Goal: Transaction & Acquisition: Book appointment/travel/reservation

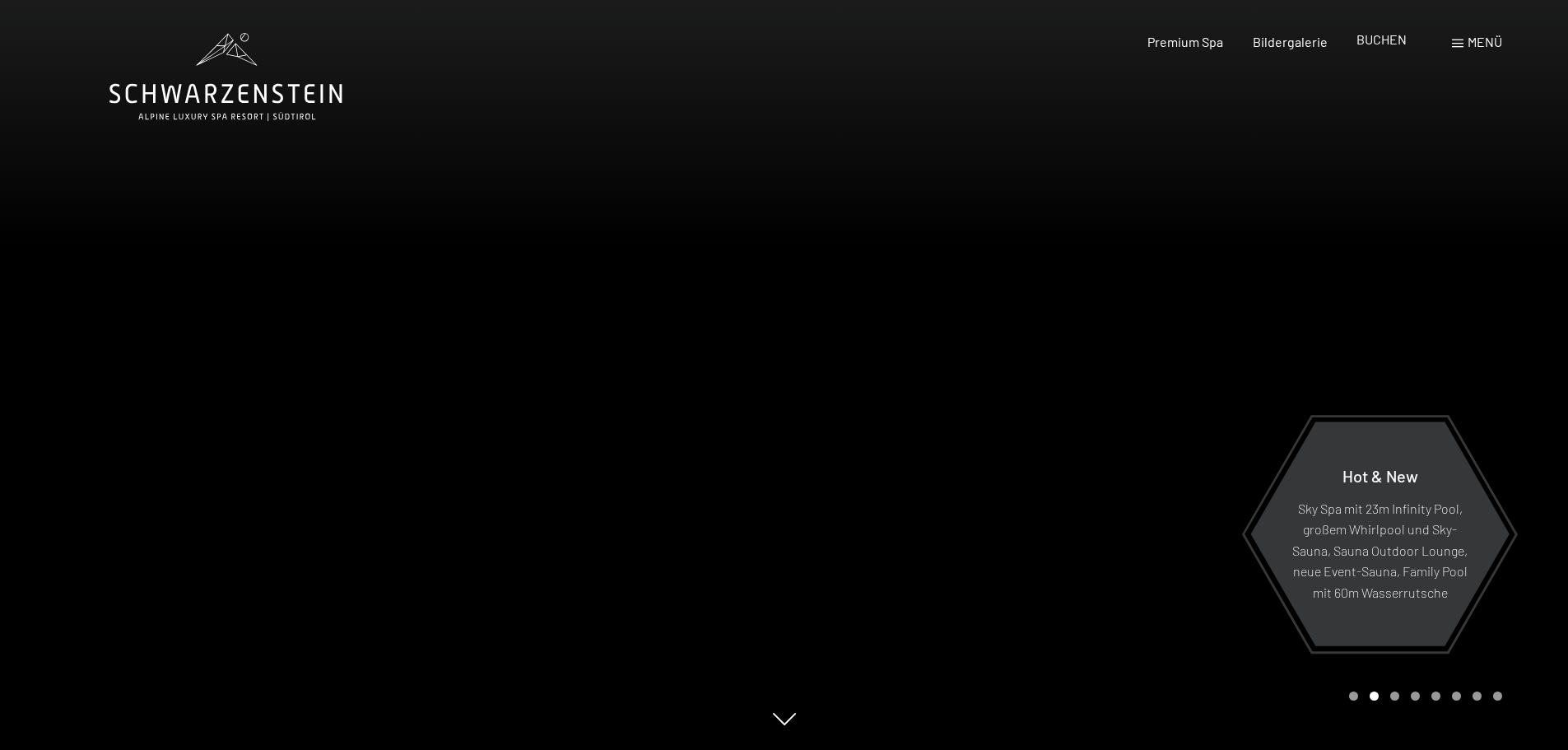
click at [1394, 39] on span "BUCHEN" at bounding box center [1381, 39] width 50 height 16
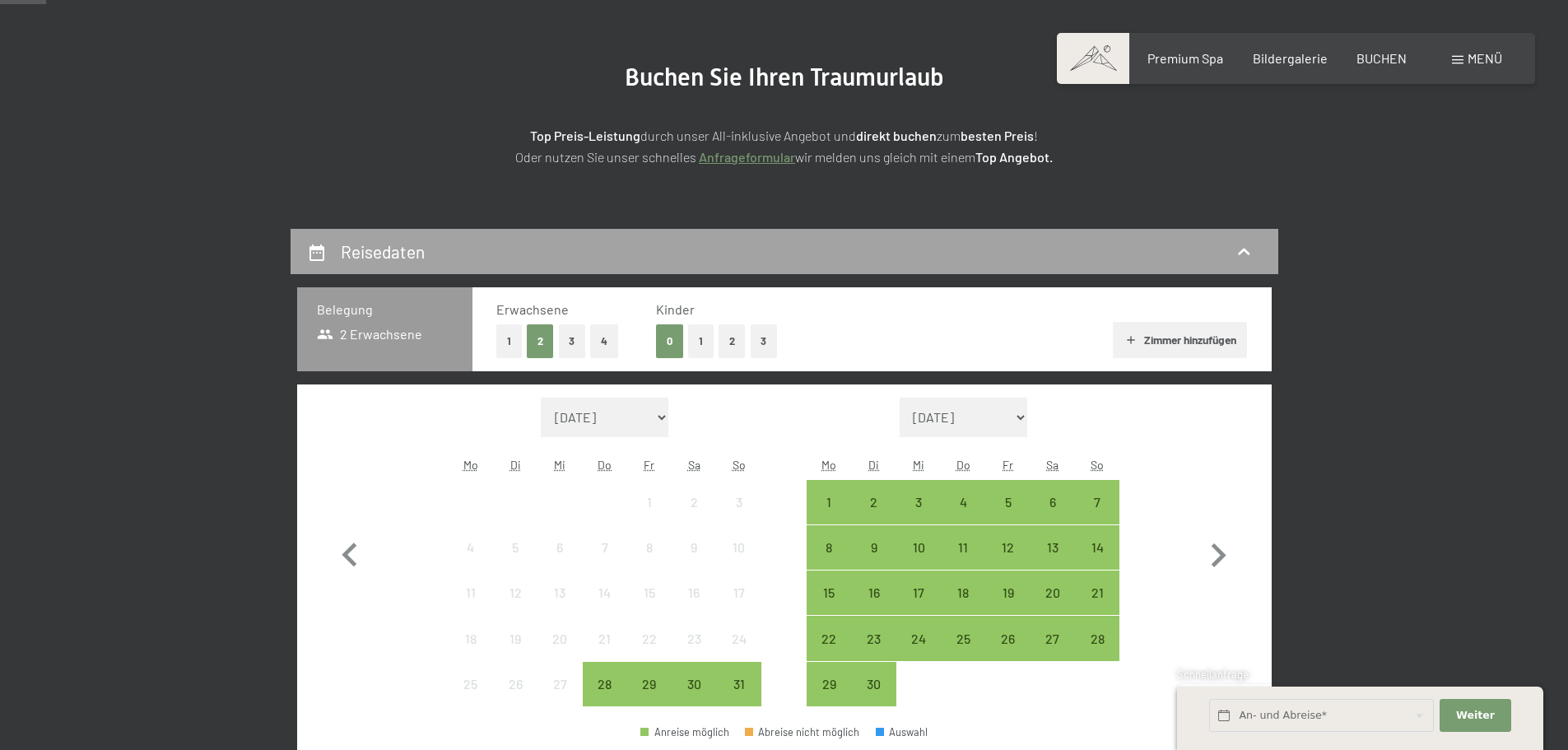
scroll to position [164, 0]
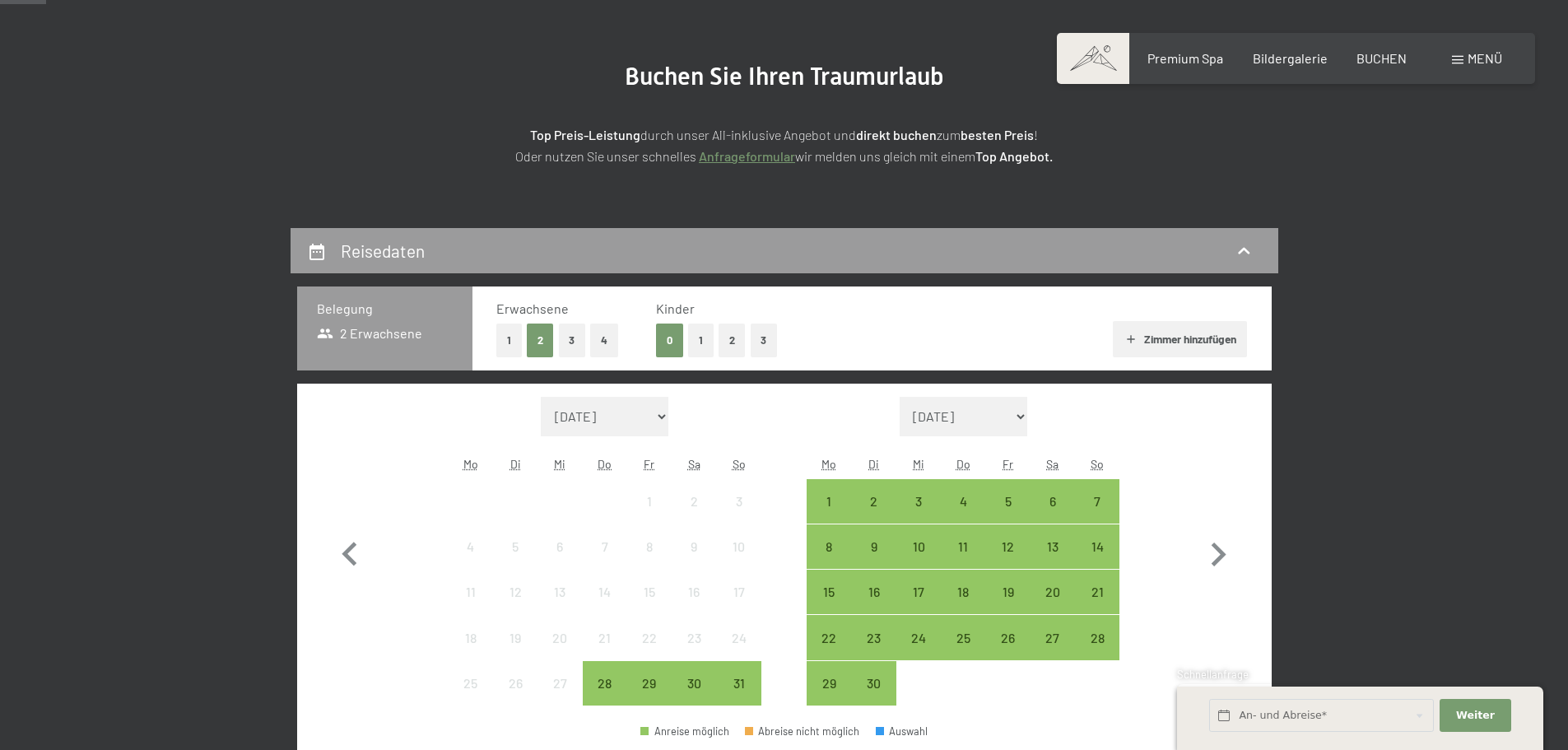
click at [1248, 253] on icon at bounding box center [1243, 249] width 11 height 6
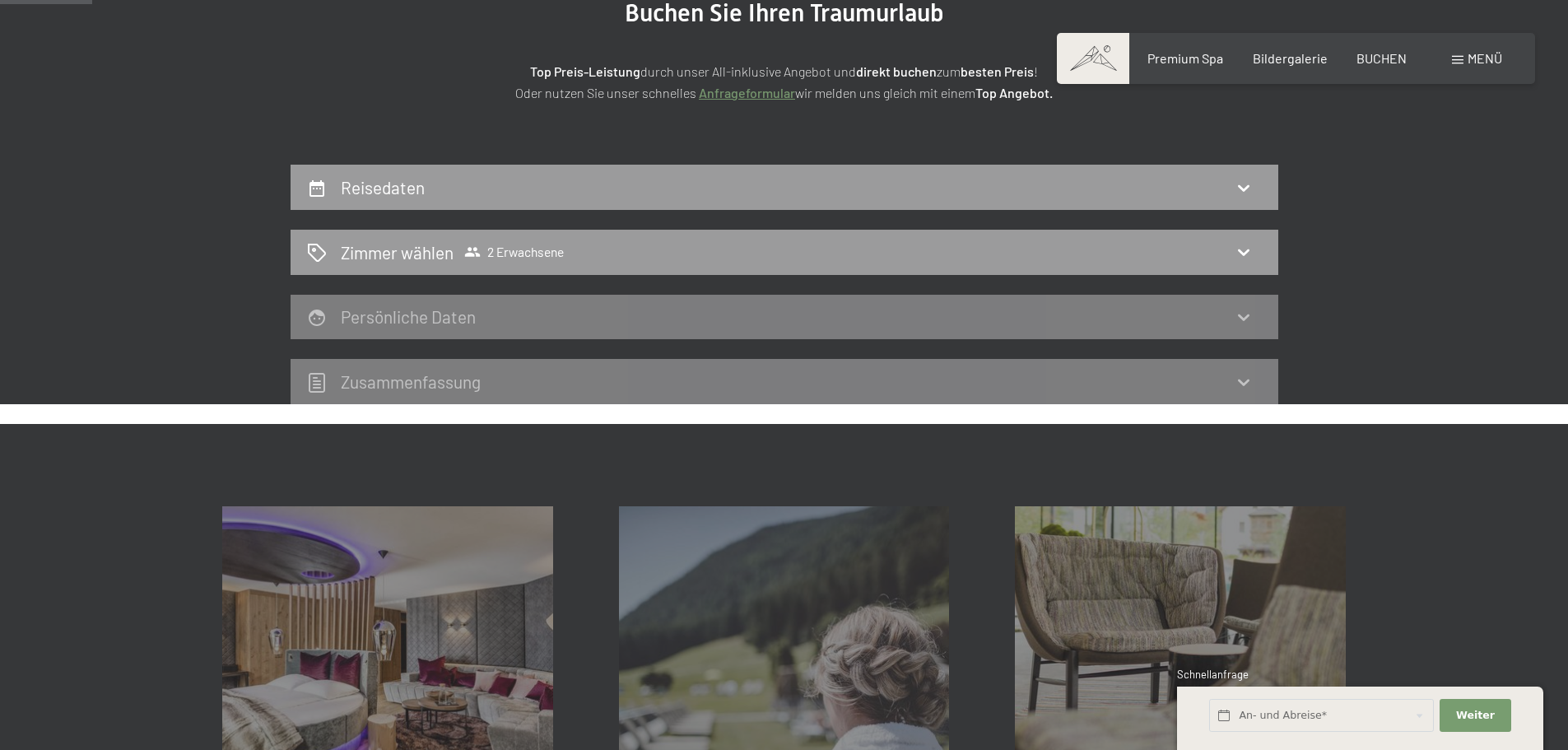
scroll to position [64, 0]
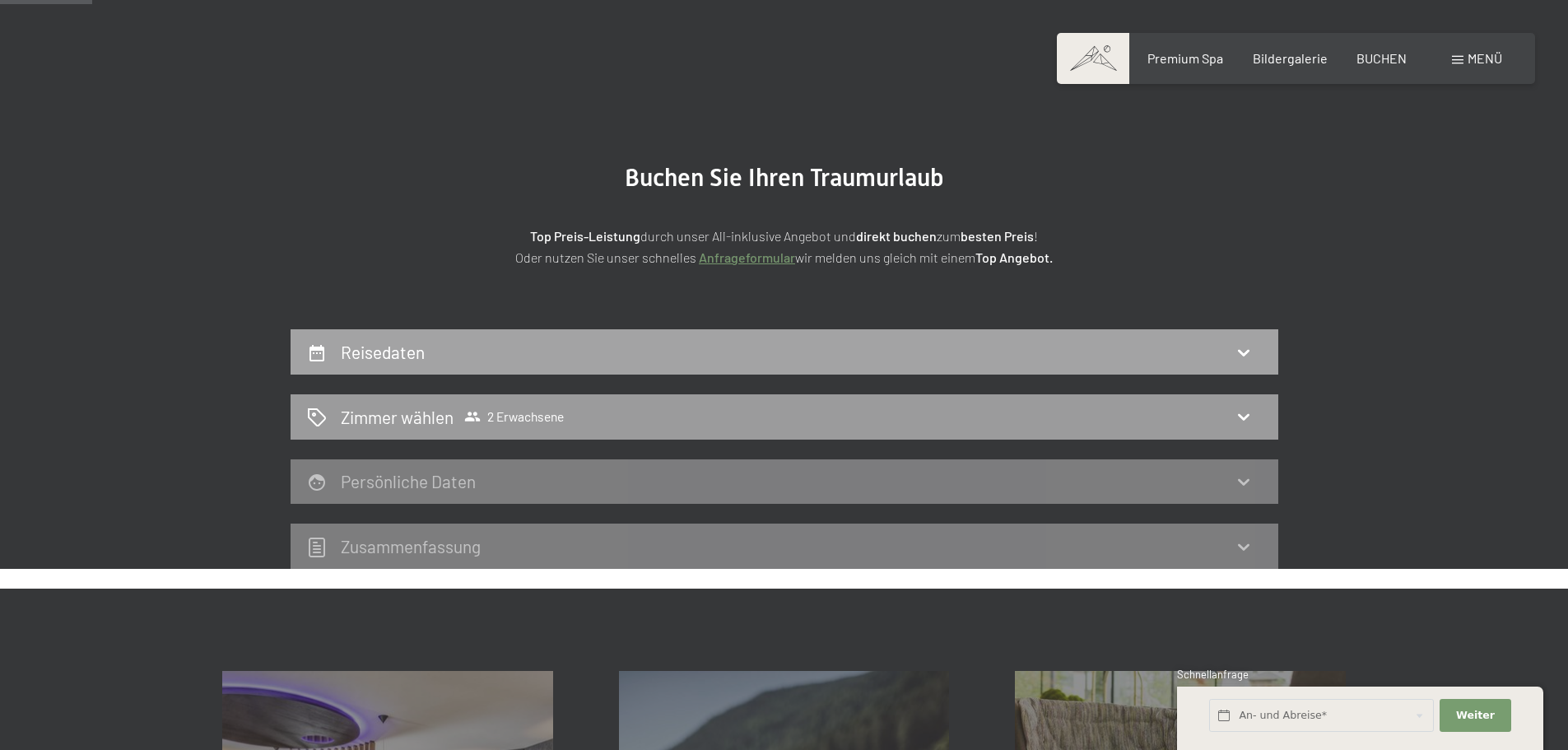
click at [1246, 350] on icon at bounding box center [1243, 352] width 19 height 19
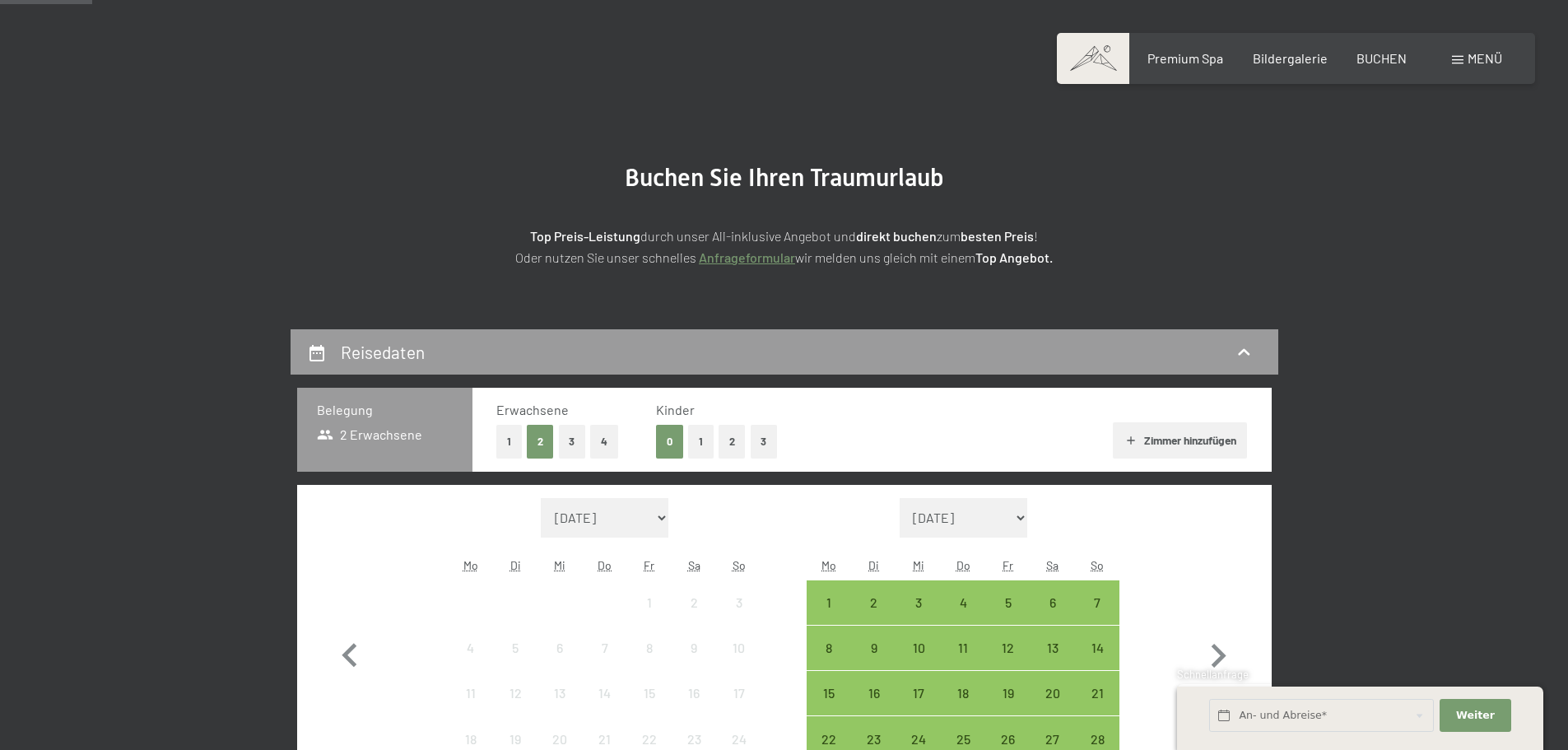
click at [698, 442] on button "1" at bounding box center [701, 442] width 26 height 34
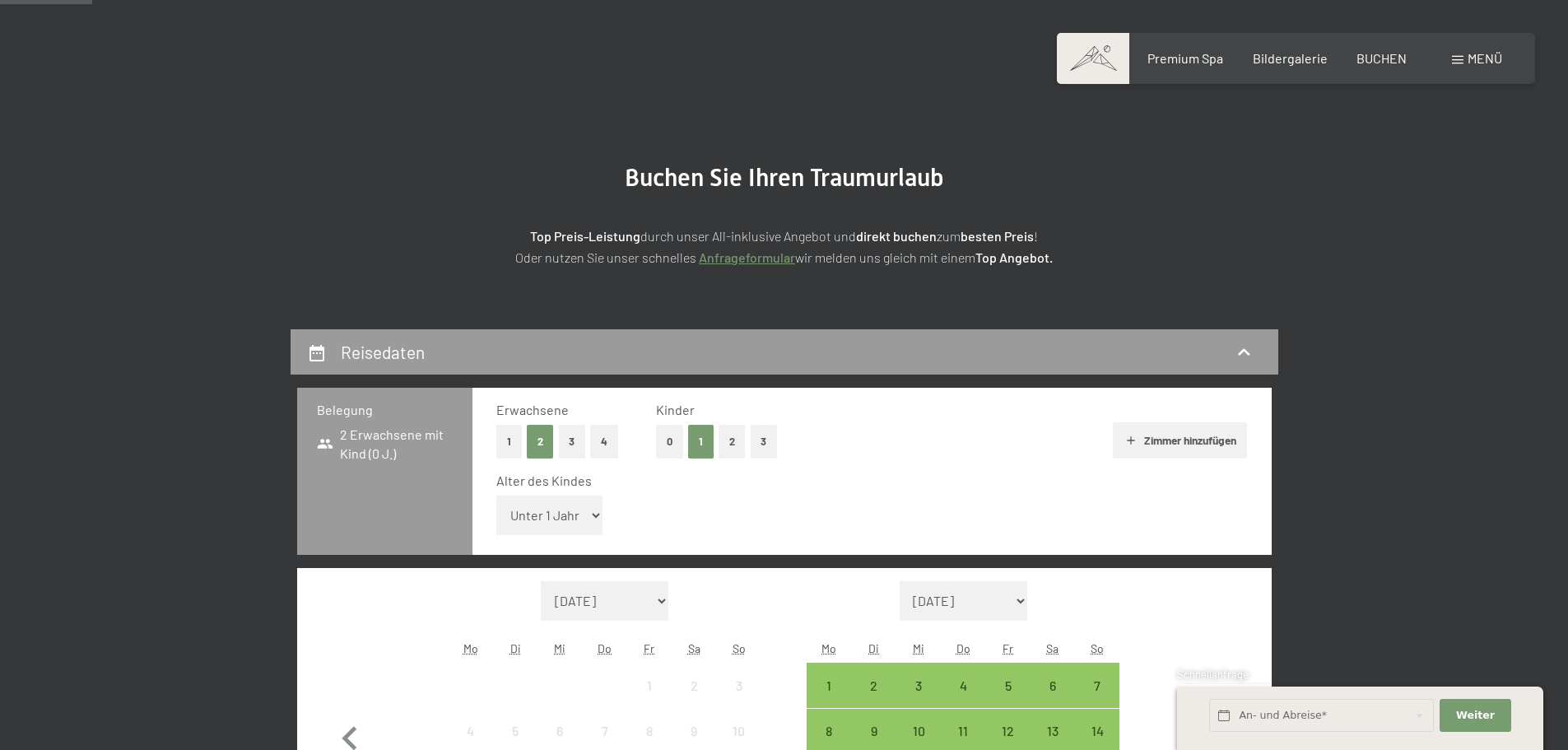
click at [561, 511] on select "Unter 1 Jahr 1 Jahr 2 Jahre 3 Jahre 4 Jahre 5 Jahre 6 Jahre 7 Jahre 8 Jahre 9 J…" at bounding box center [549, 514] width 107 height 40
select select "12"
click at [496, 495] on select "Unter 1 Jahr 1 Jahr 2 Jahre 3 Jahre 4 Jahre 5 Jahre 6 Jahre 7 Jahre 8 Jahre 9 J…" at bounding box center [549, 514] width 107 height 40
click at [1175, 443] on button "Zimmer hinzufügen" at bounding box center [1179, 440] width 134 height 36
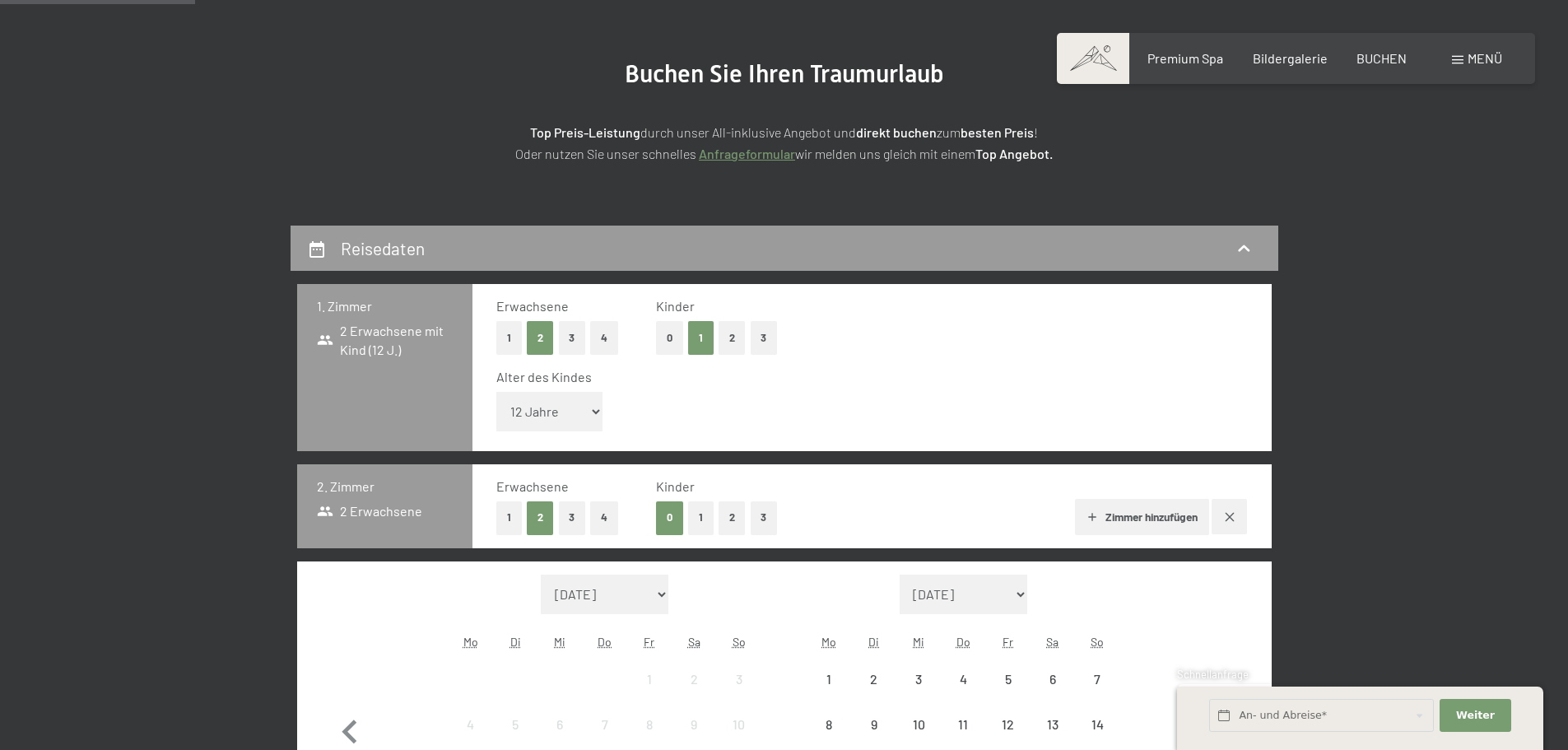
scroll to position [228, 0]
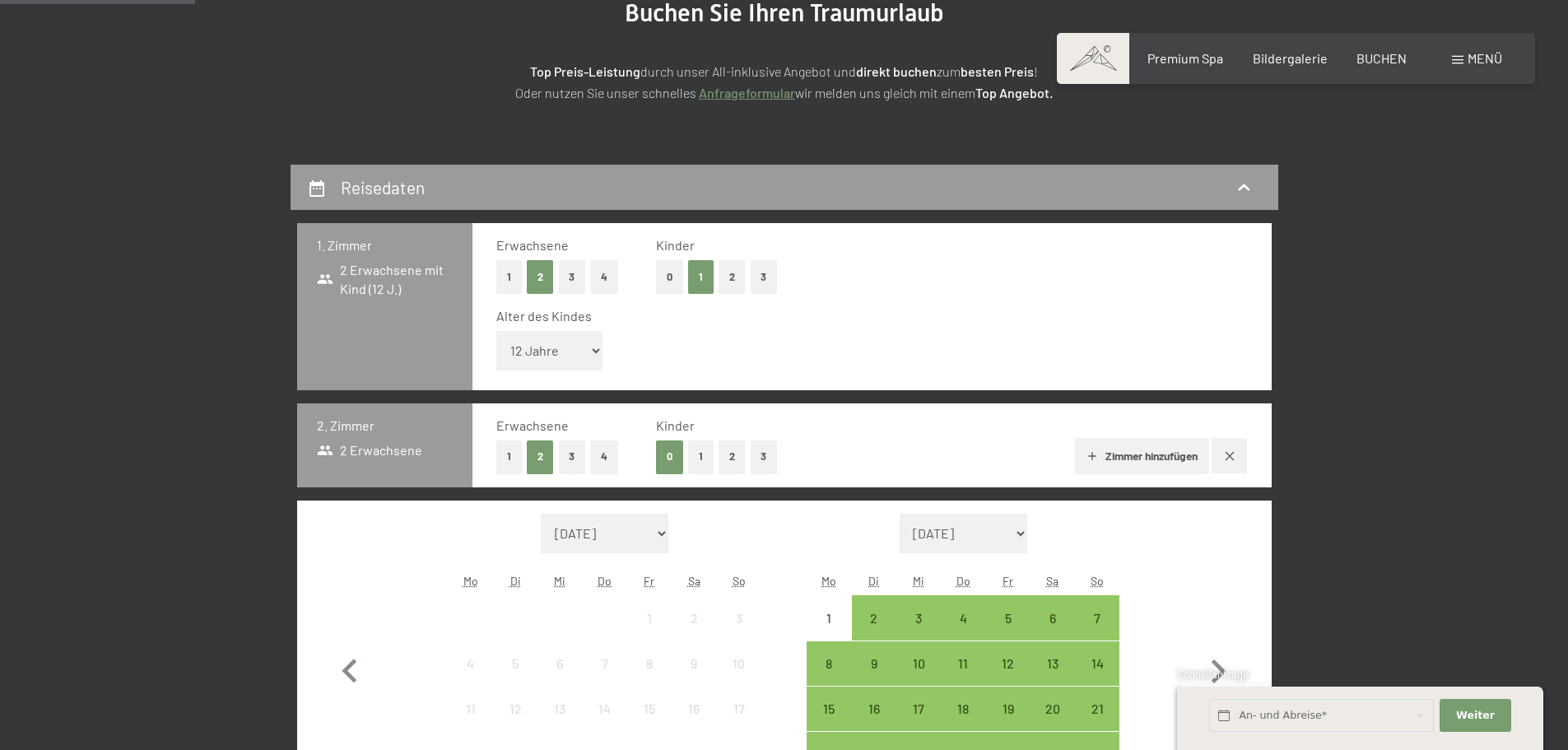
click at [702, 461] on button "1" at bounding box center [701, 457] width 26 height 34
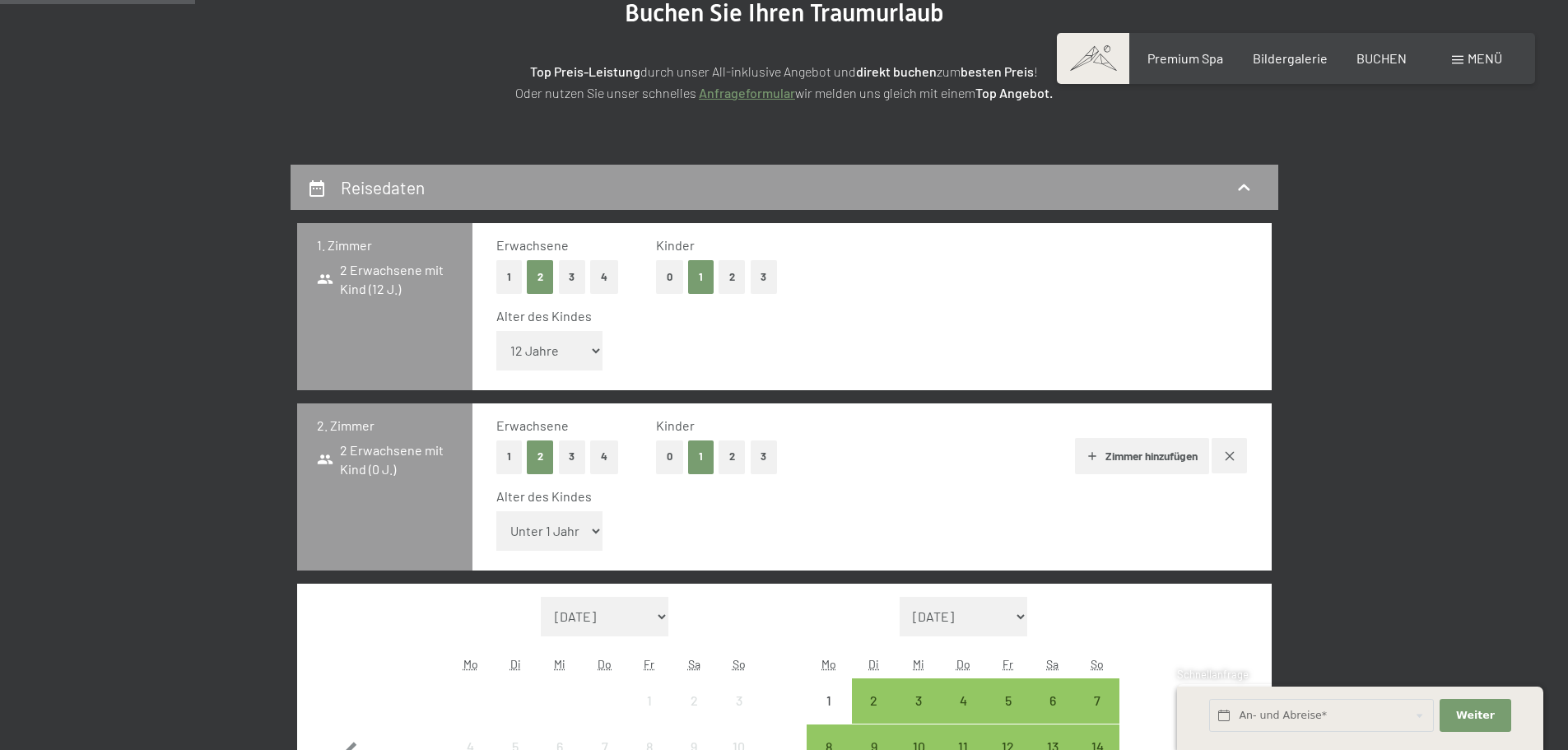
click at [561, 533] on select "Unter 1 Jahr 1 Jahr 2 Jahre 3 Jahre 4 Jahre 5 Jahre 6 Jahre 7 Jahre 8 Jahre 9 J…" at bounding box center [549, 530] width 107 height 40
select select "9"
click at [496, 511] on select "Unter 1 Jahr 1 Jahr 2 Jahre 3 Jahre 4 Jahre 5 Jahre 6 Jahre 7 Jahre 8 Jahre 9 J…" at bounding box center [549, 530] width 107 height 40
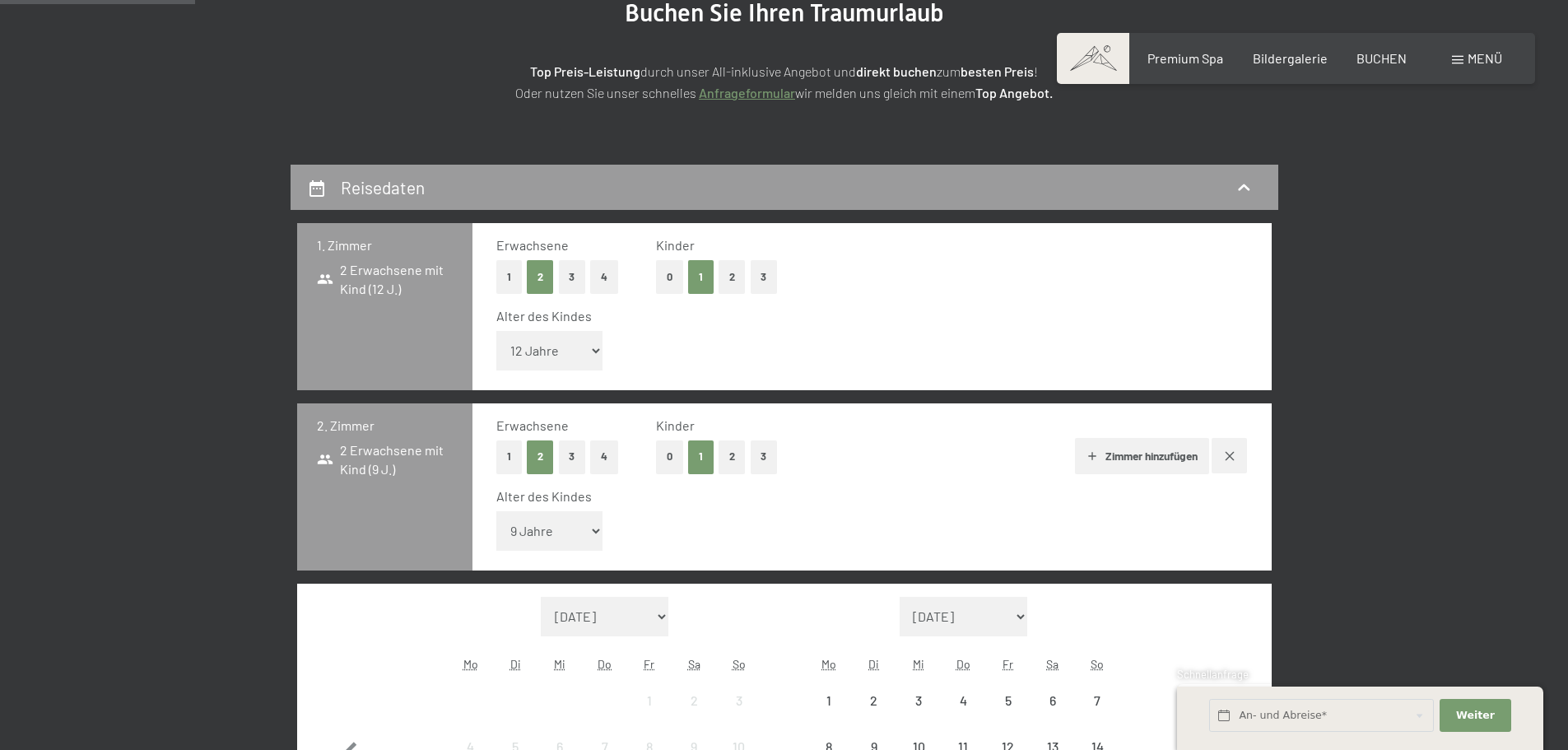
click at [1124, 457] on button "Zimmer hinzufügen" at bounding box center [1141, 455] width 134 height 36
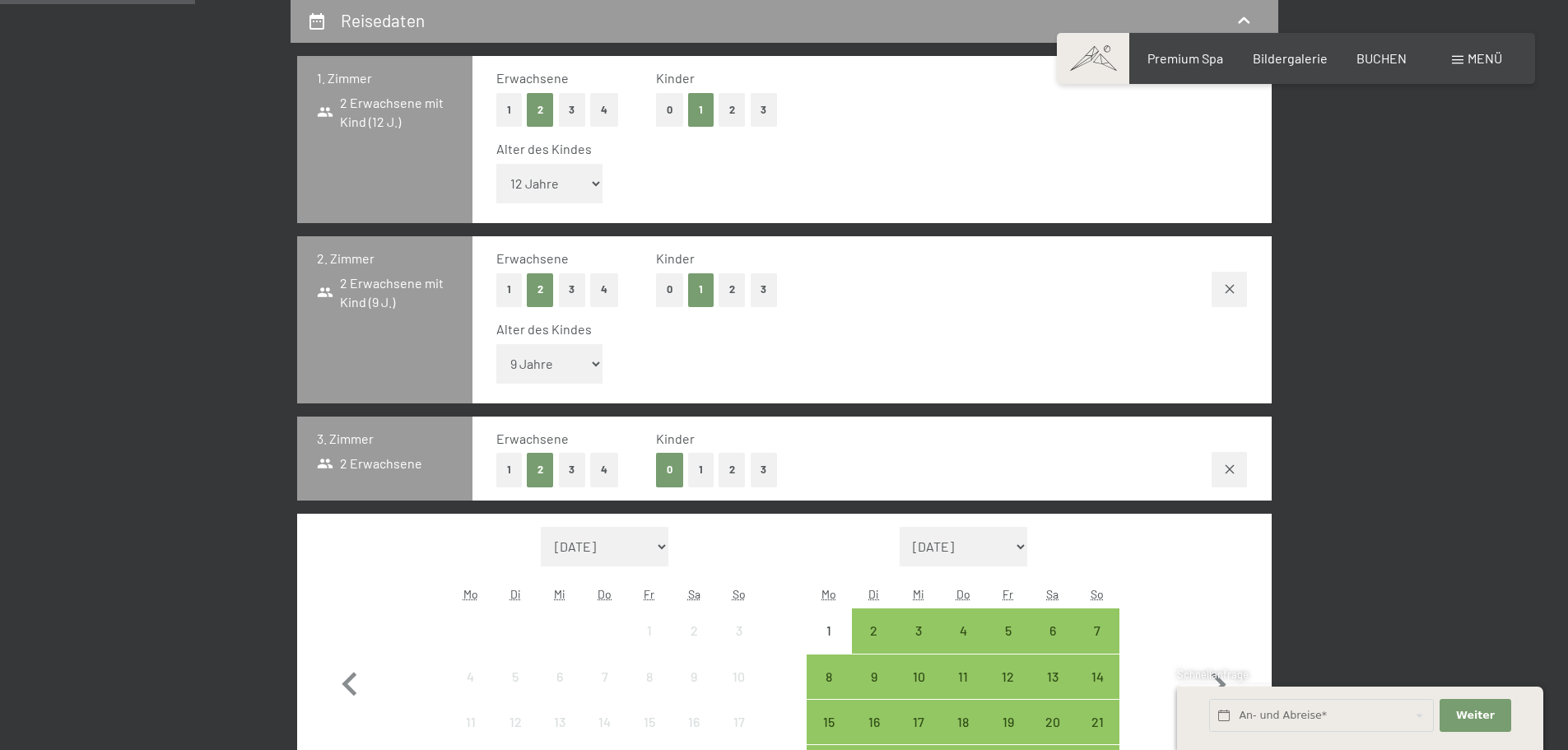
scroll to position [557, 0]
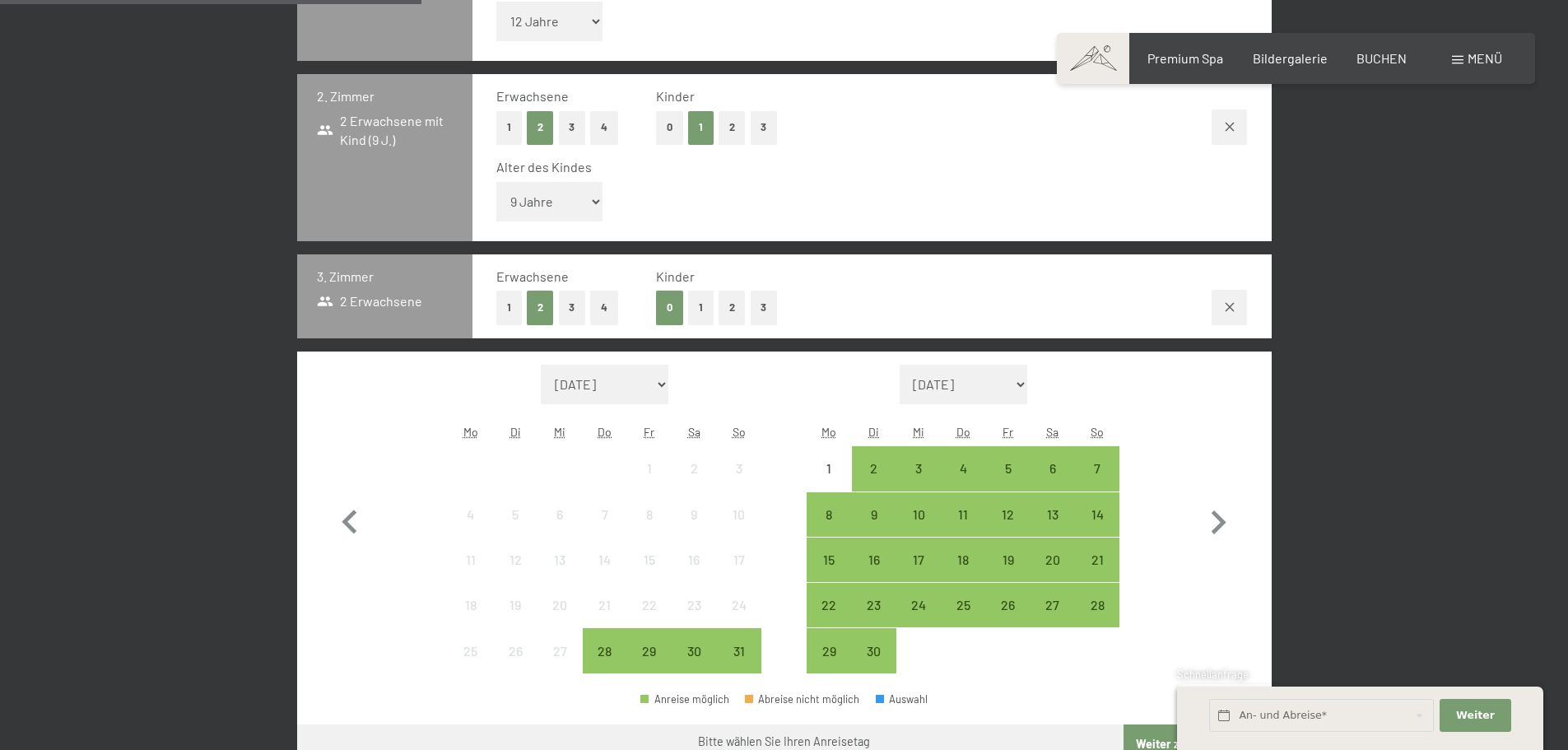
click at [706, 310] on button "1" at bounding box center [701, 308] width 26 height 34
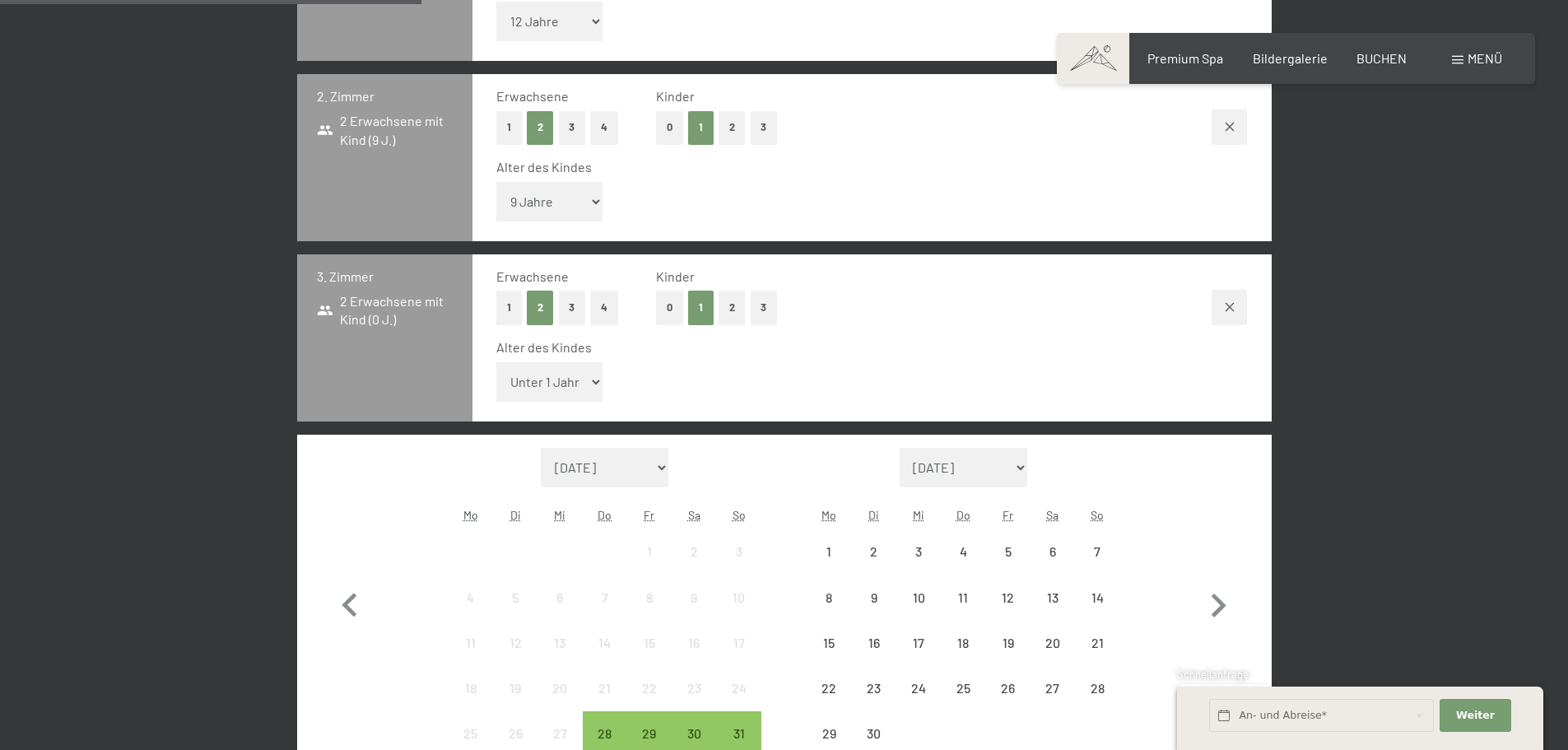
click at [577, 390] on select "Unter 1 Jahr 1 Jahr 2 Jahre 3 Jahre 4 Jahre 5 Jahre 6 Jahre 7 Jahre 8 Jahre 9 J…" at bounding box center [549, 381] width 107 height 40
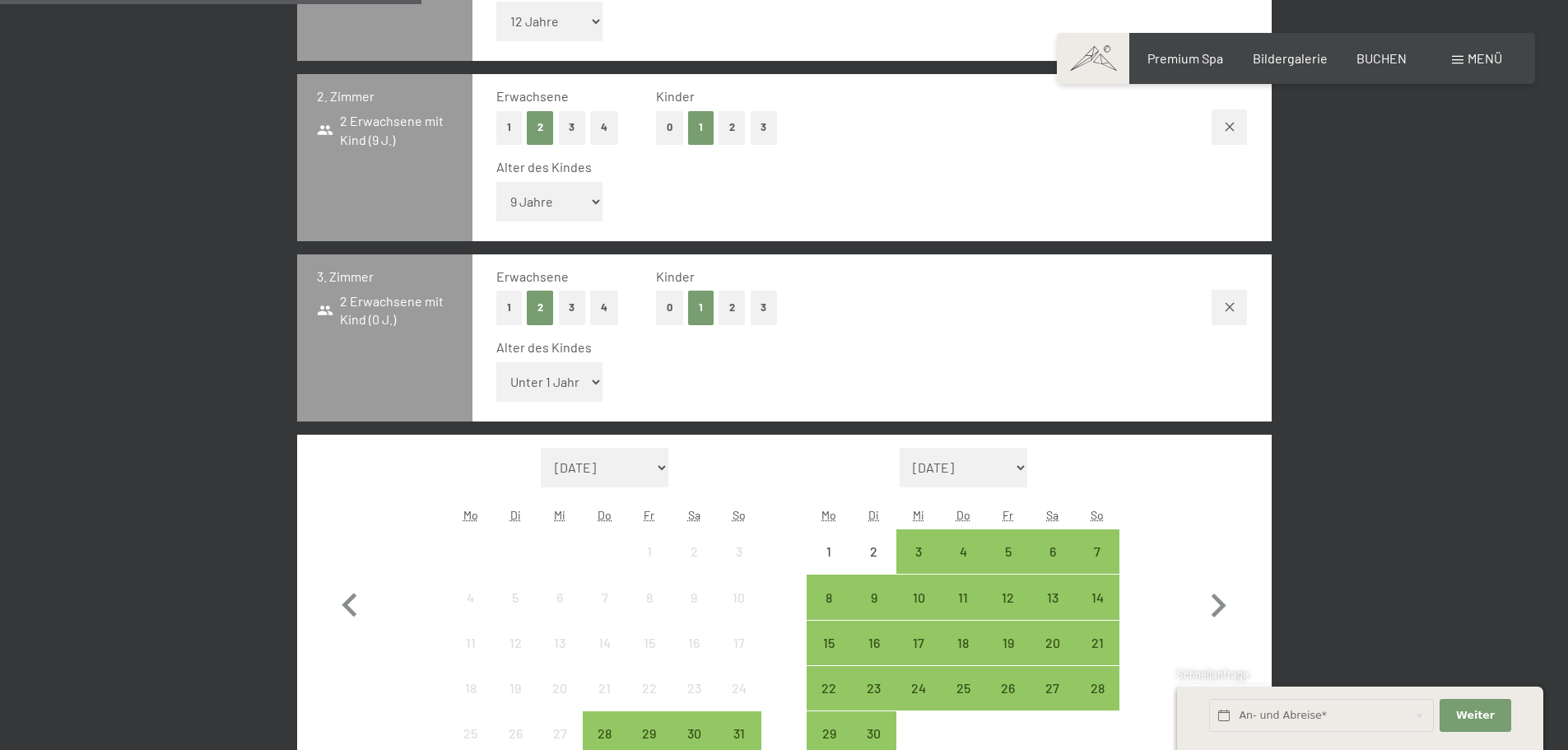
select select "2"
click at [496, 362] on select "Unter 1 Jahr 1 Jahr 2 Jahre 3 Jahre 4 Jahre 5 Jahre 6 Jahre 7 Jahre 8 Jahre 9 J…" at bounding box center [549, 381] width 107 height 40
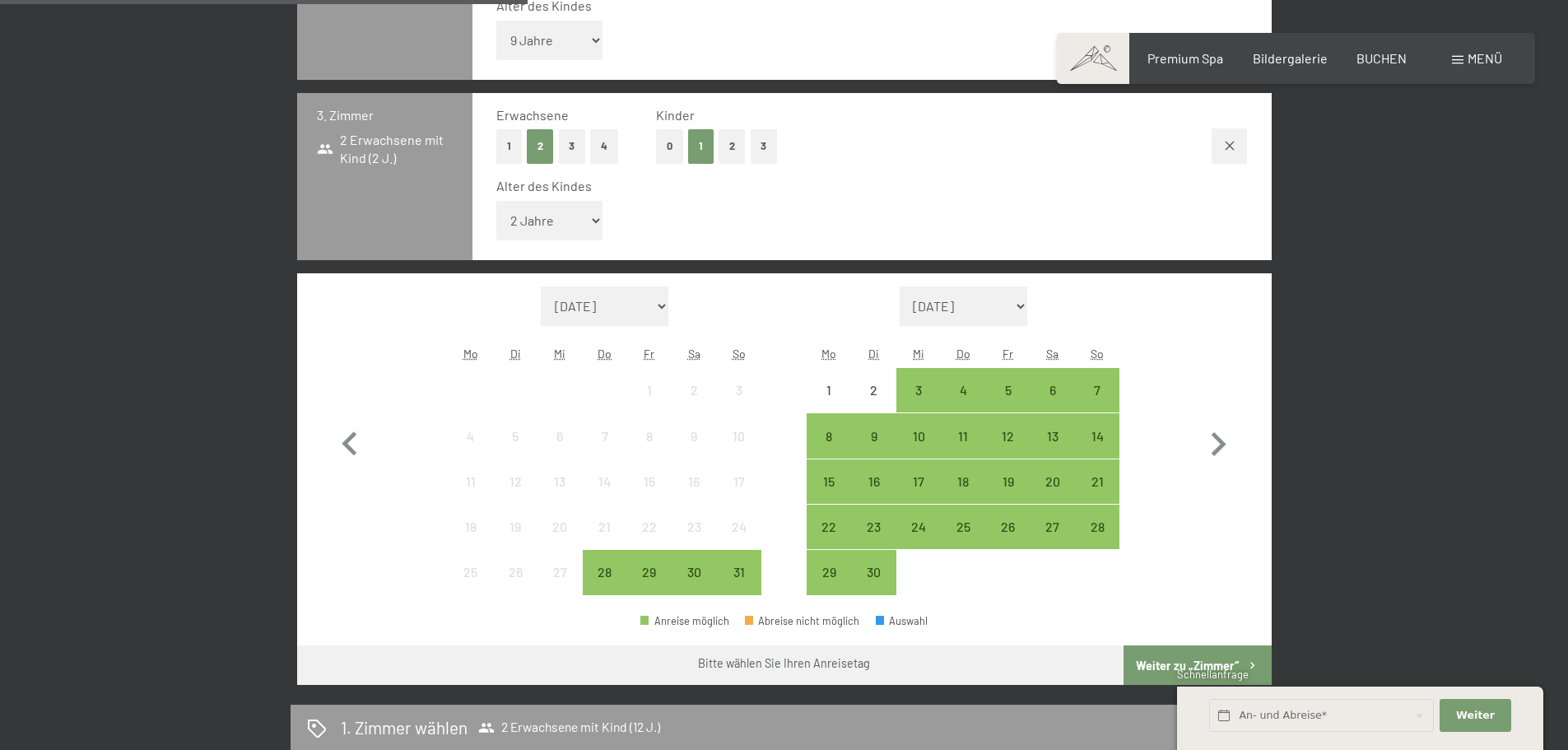
scroll to position [741, 0]
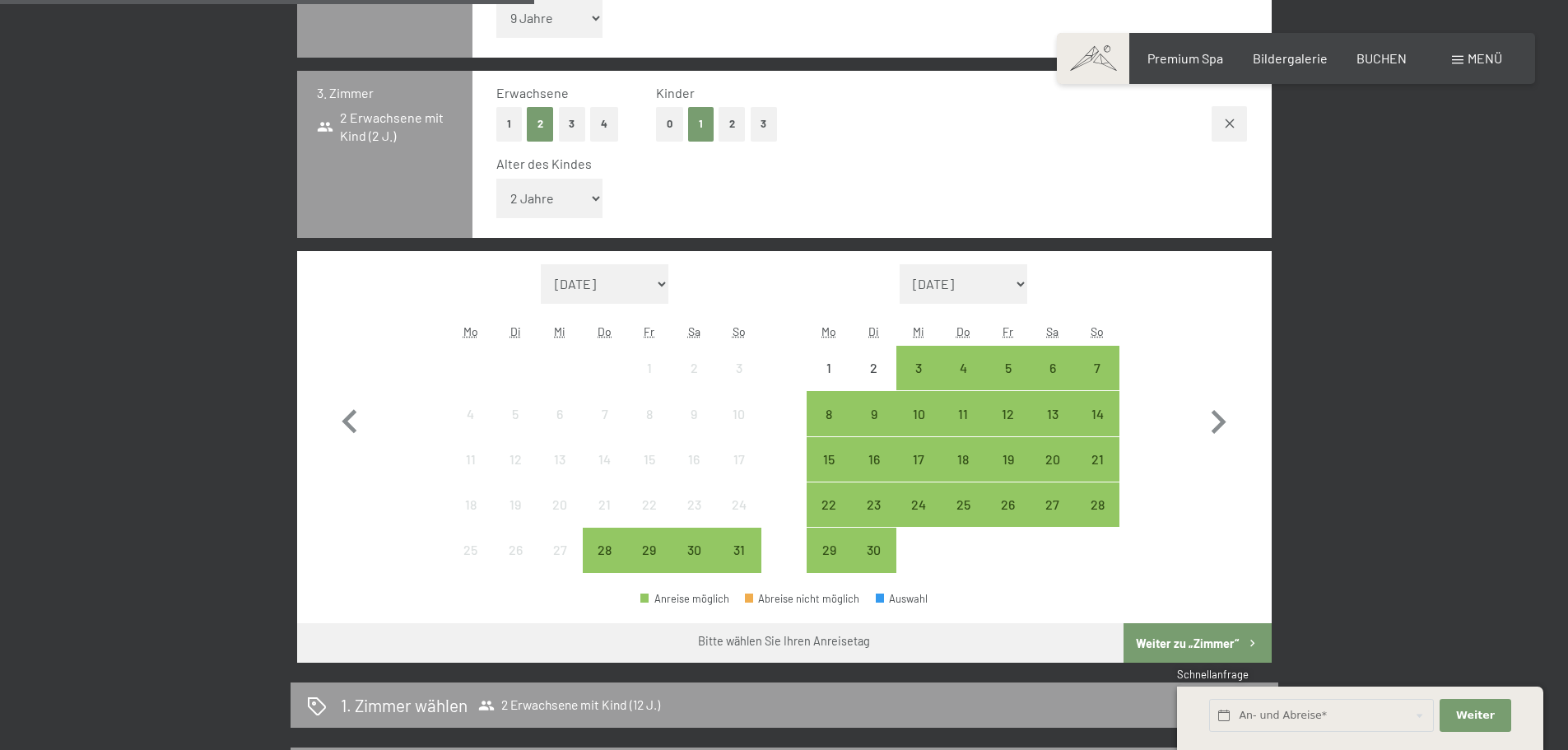
click at [1212, 644] on button "Weiter zu „Zimmer“" at bounding box center [1197, 643] width 148 height 40
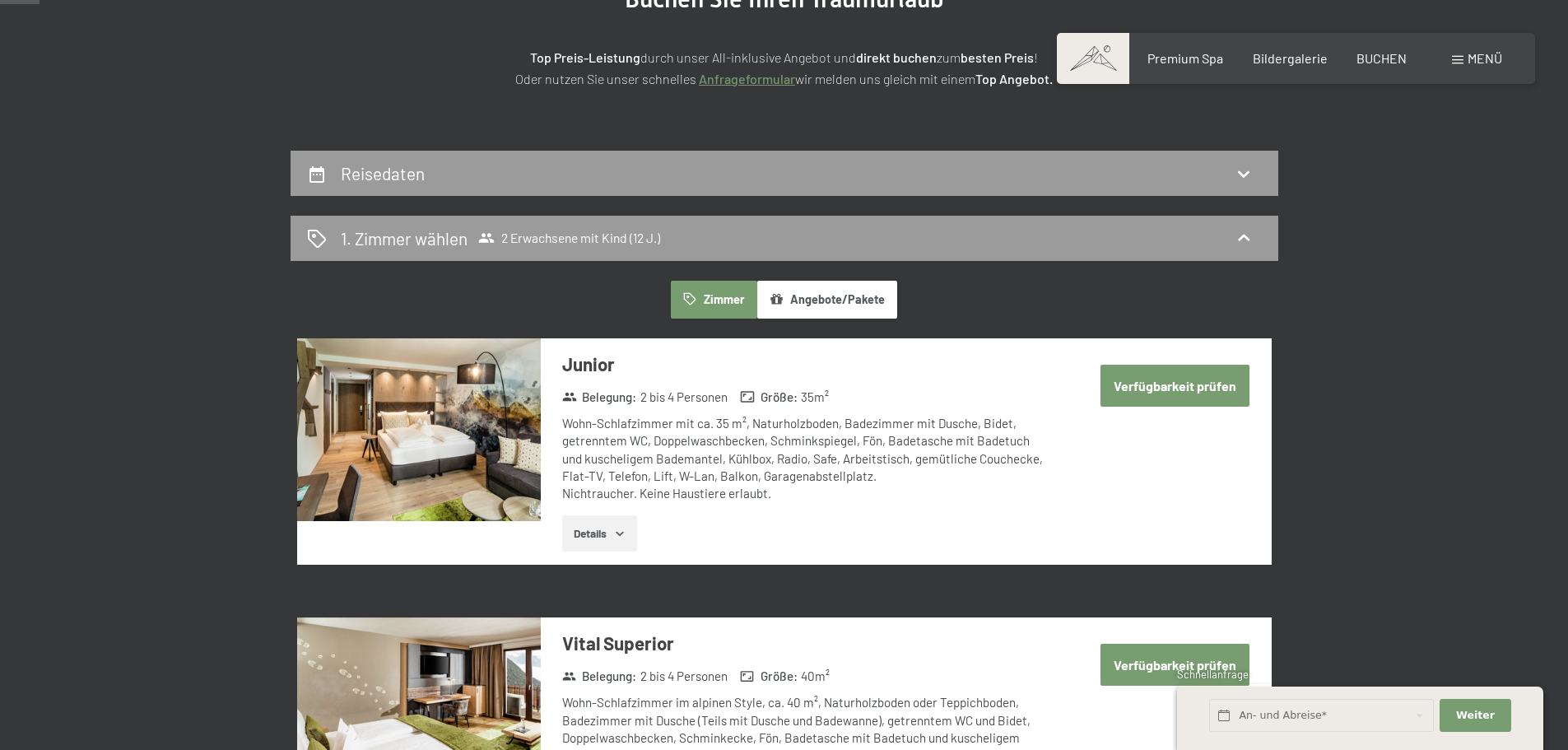
scroll to position [64, 0]
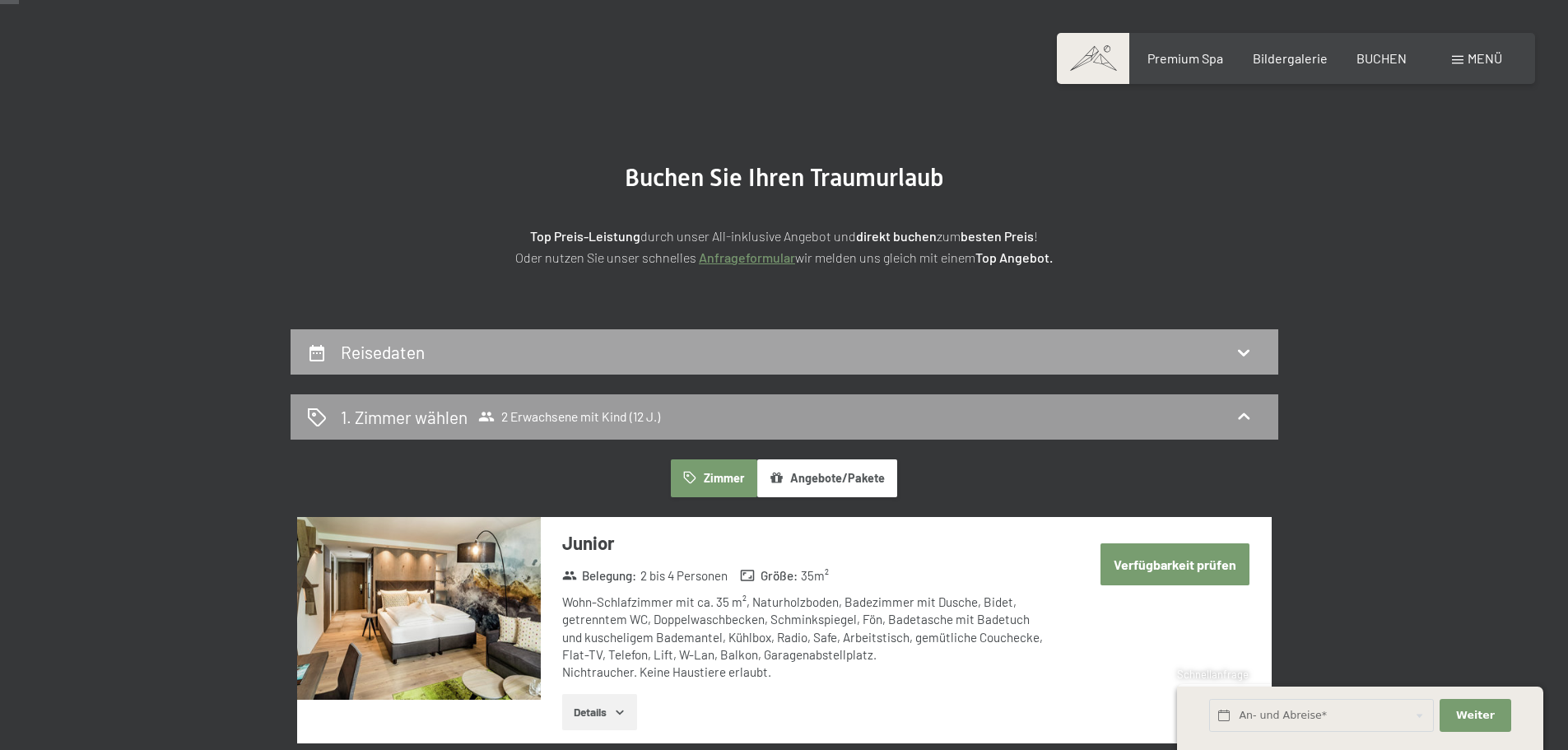
click at [1091, 354] on div "Reisedaten" at bounding box center [784, 352] width 955 height 24
select select "12"
select select "9"
select select "2"
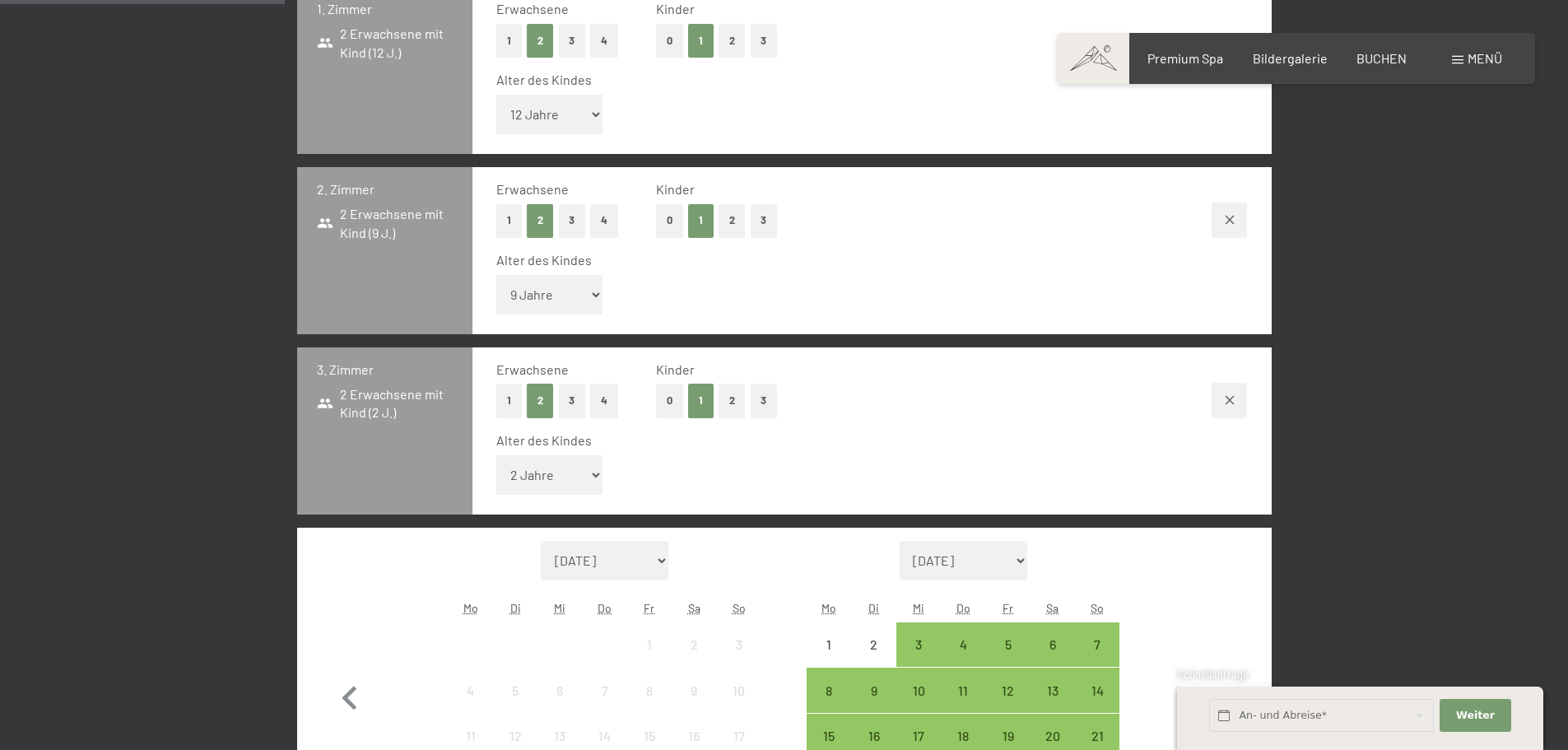
scroll to position [557, 0]
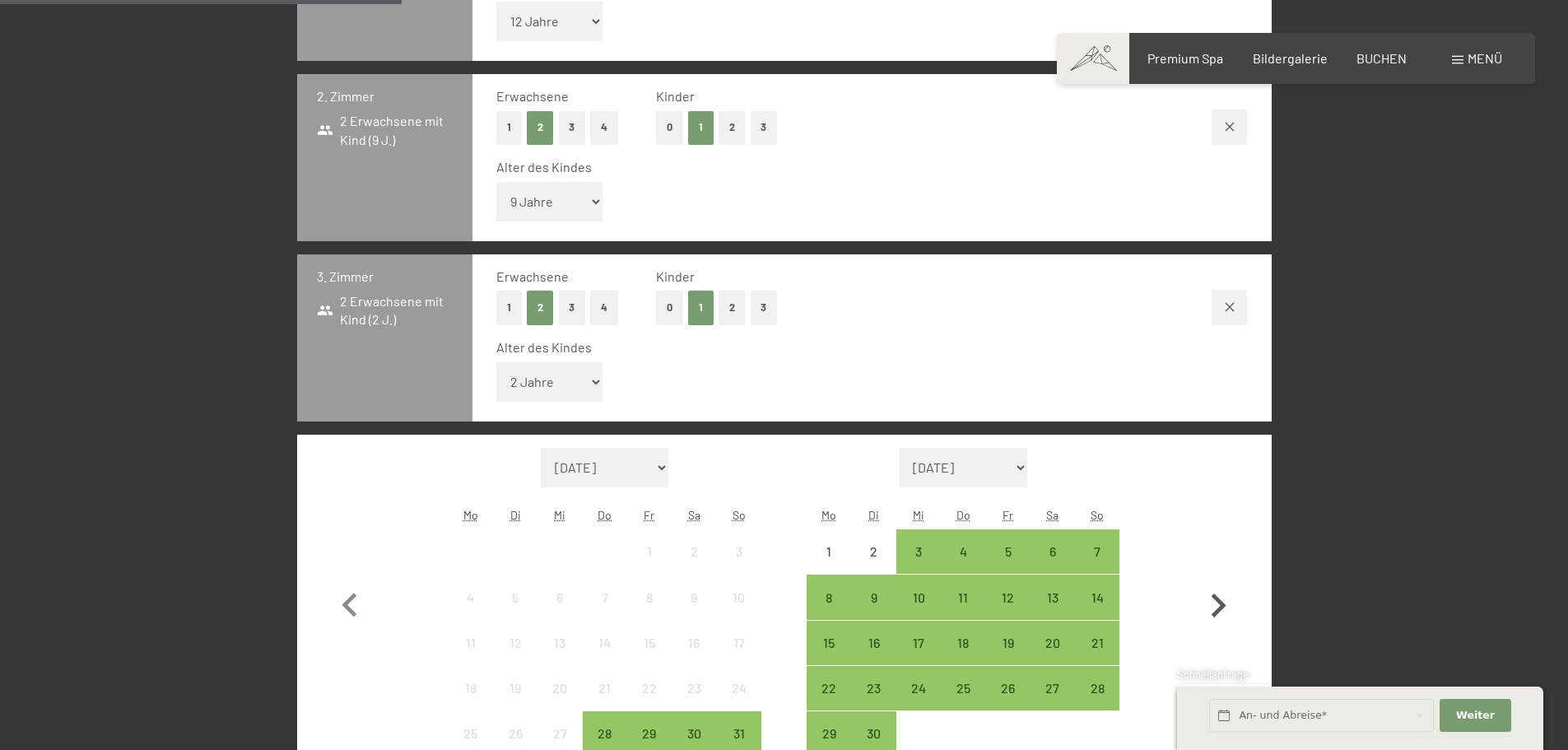
click at [1219, 606] on icon "button" at bounding box center [1218, 606] width 48 height 48
select select "2025-09-01"
select select "2025-10-01"
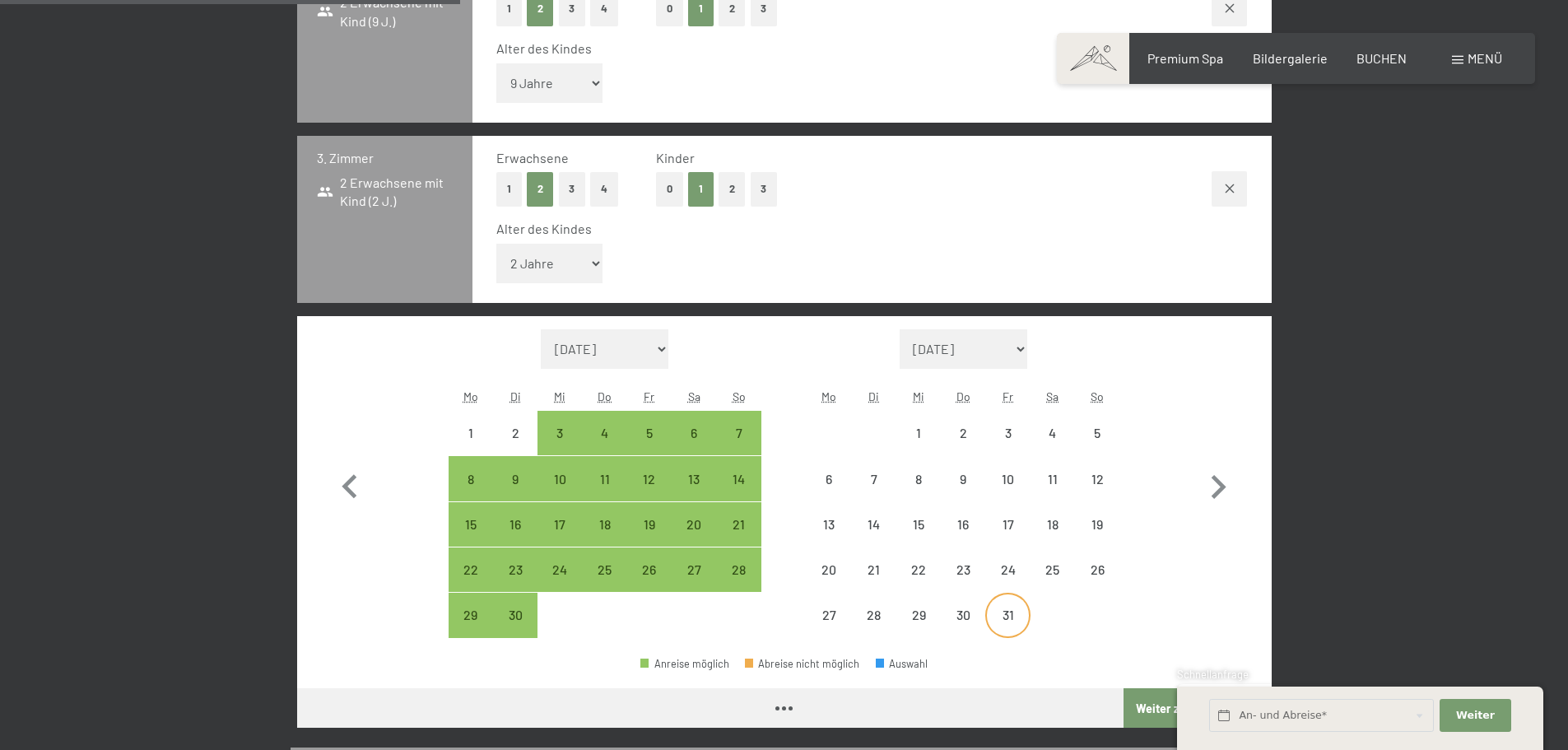
scroll to position [804, 0]
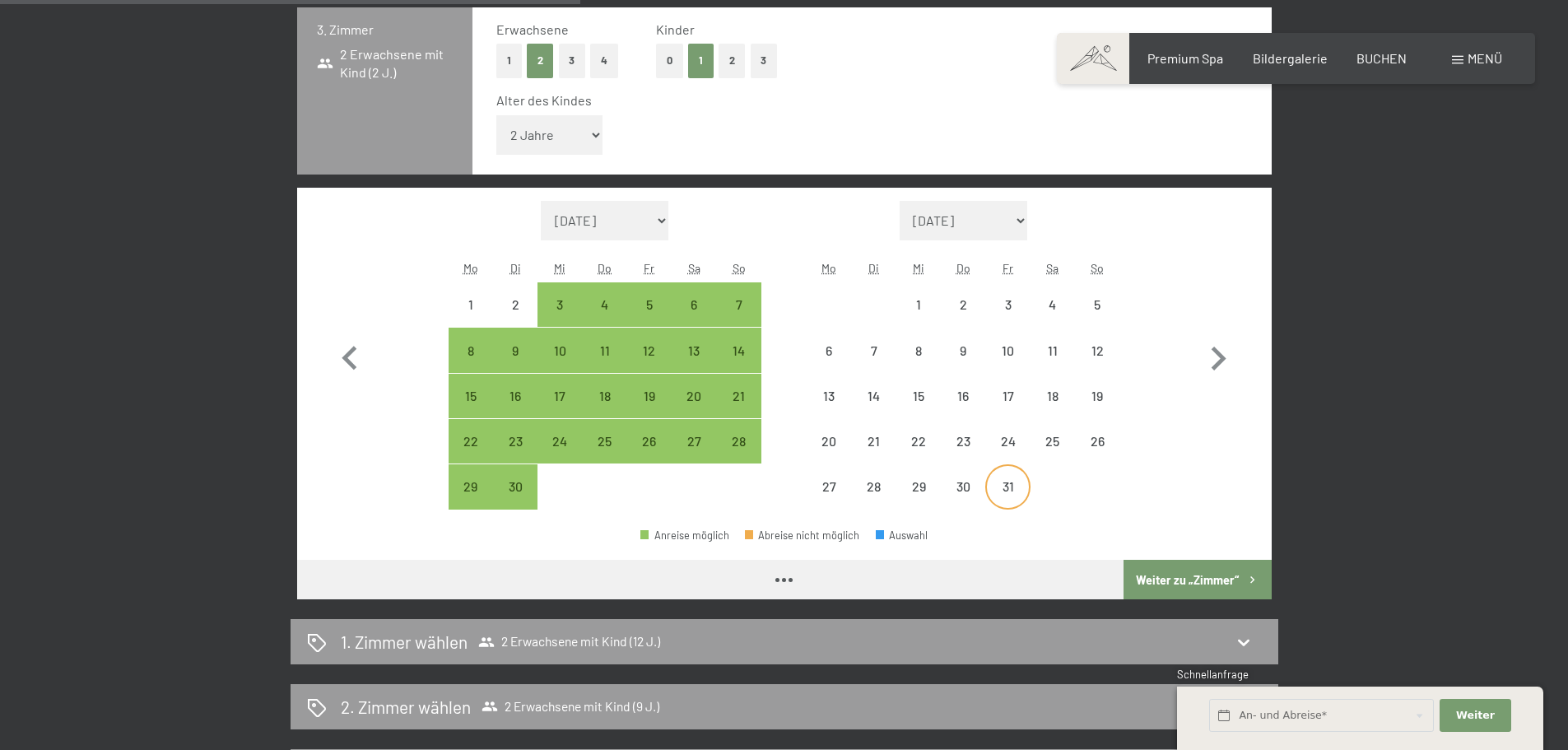
select select "2025-09-01"
select select "2025-10-01"
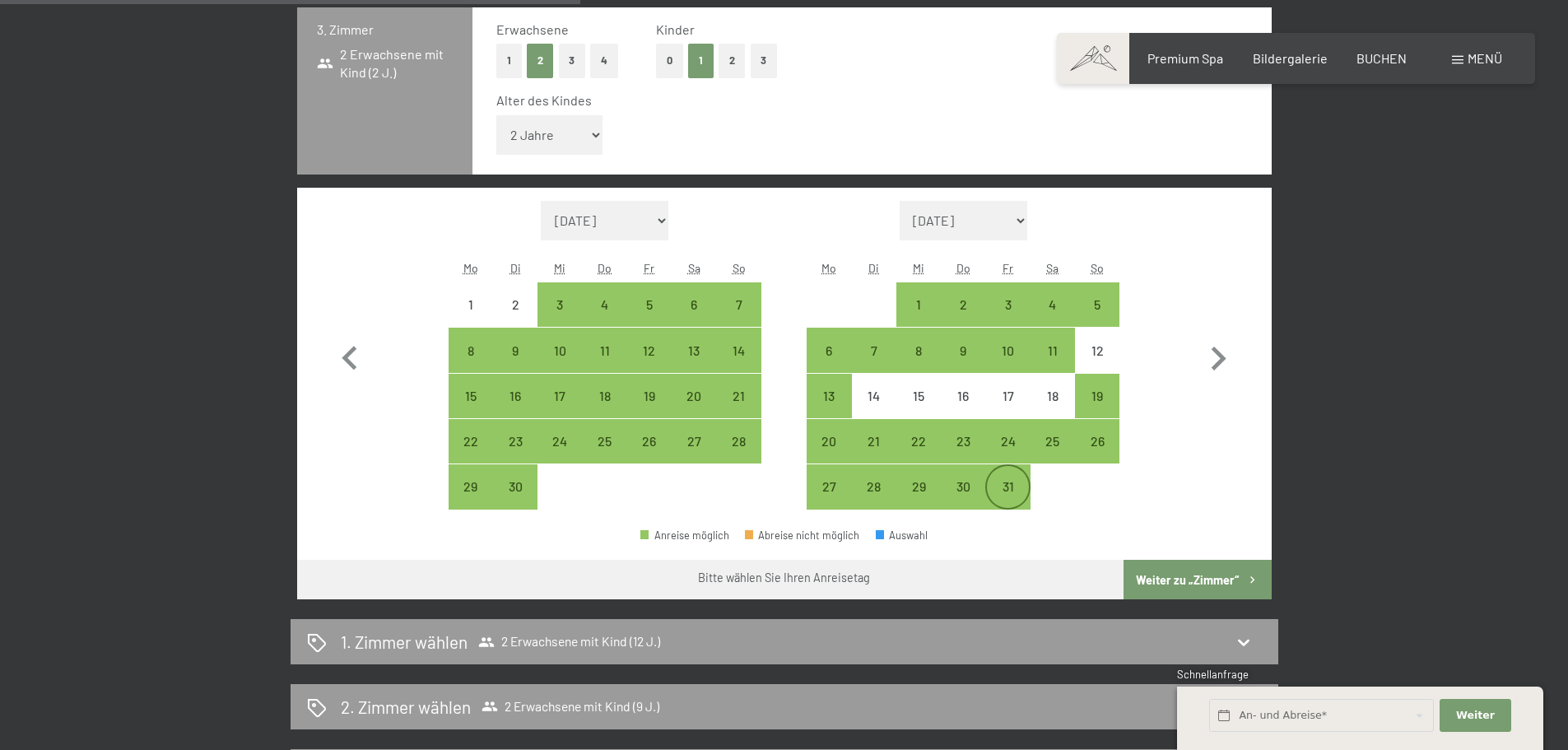
click at [1007, 482] on div "31" at bounding box center [1007, 501] width 42 height 42
select select "2025-09-01"
select select "2025-10-01"
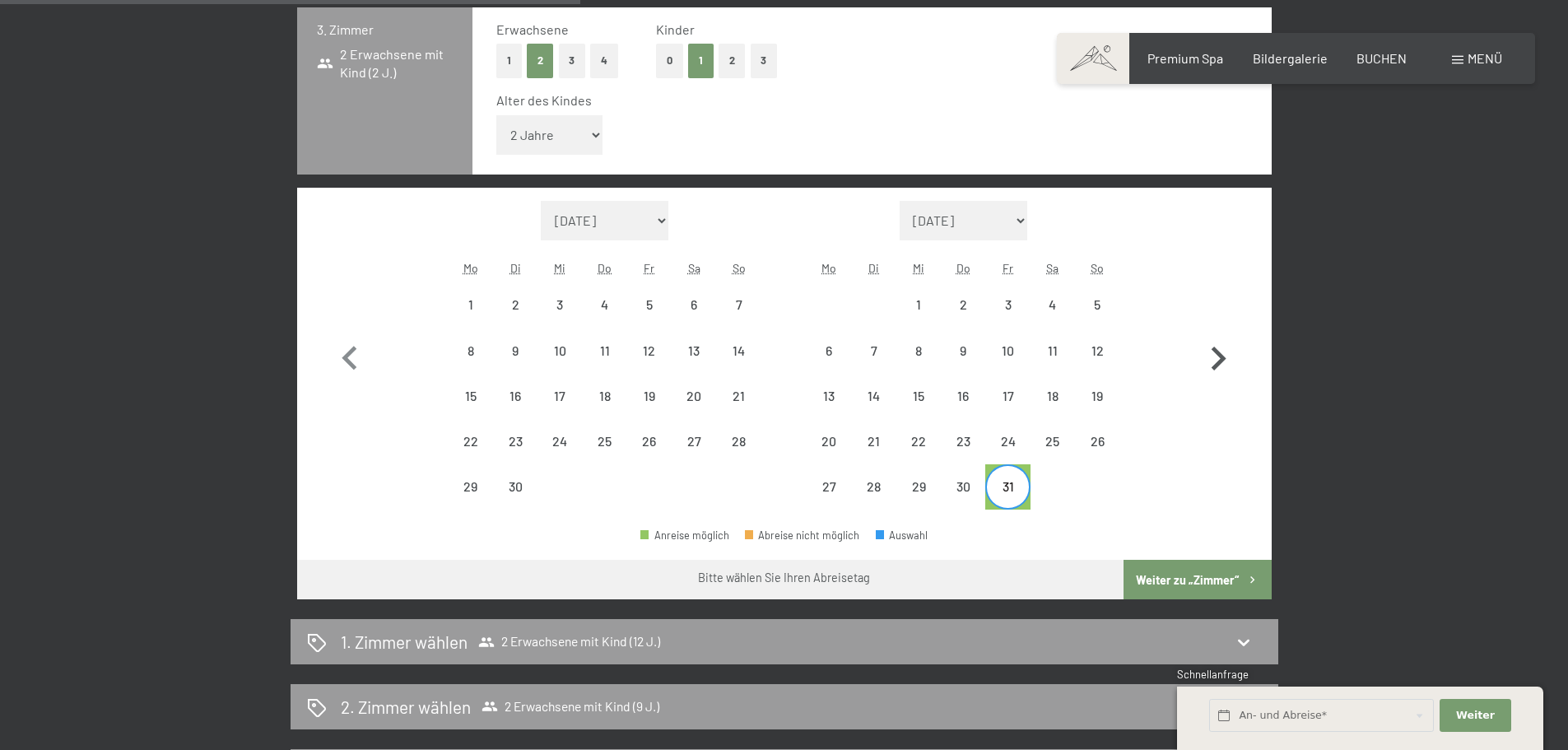
click at [1216, 355] on icon "button" at bounding box center [1218, 359] width 48 height 48
select select "2025-10-01"
select select "2025-11-01"
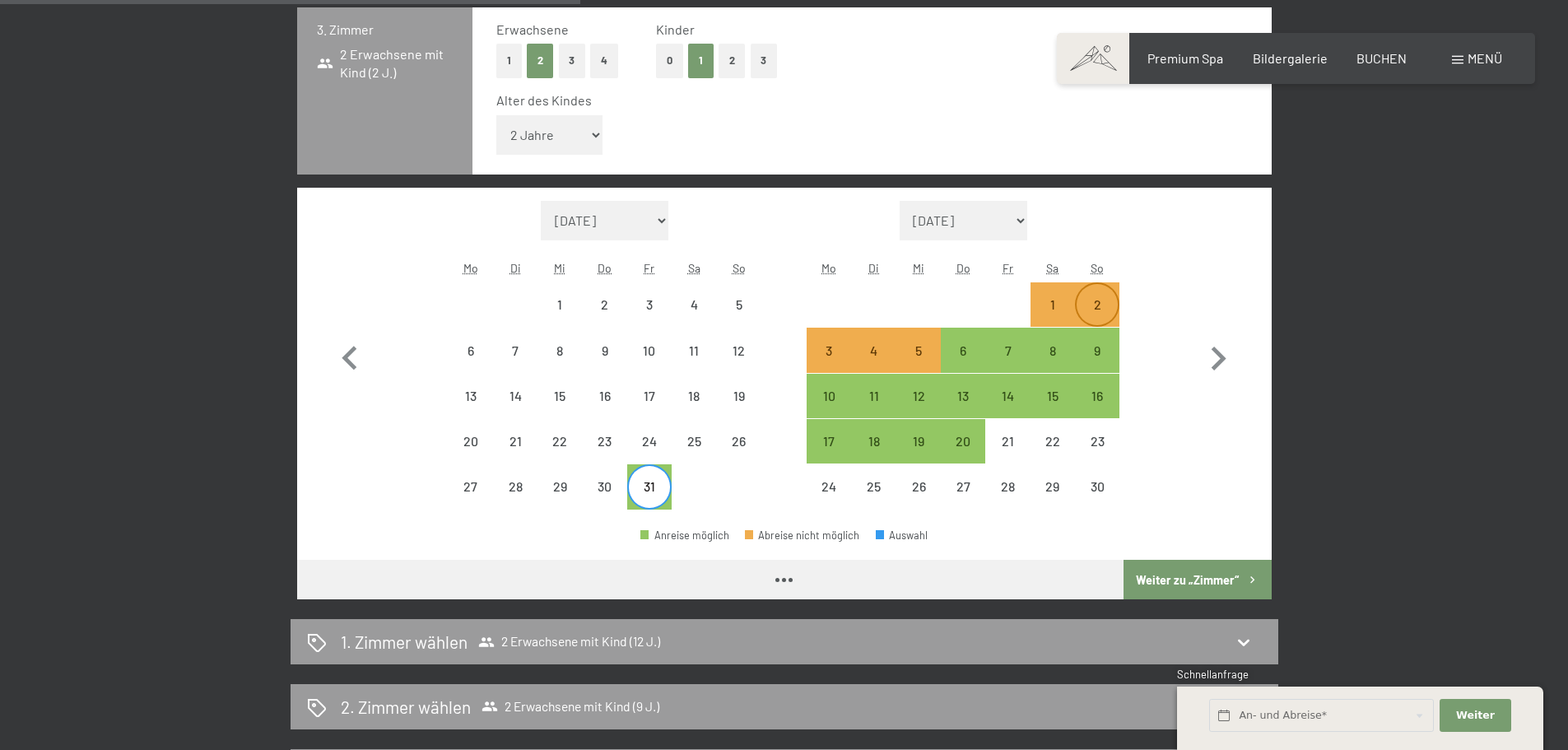
click at [1109, 297] on div "2" at bounding box center [1097, 304] width 42 height 42
select select "2025-10-01"
select select "2025-11-01"
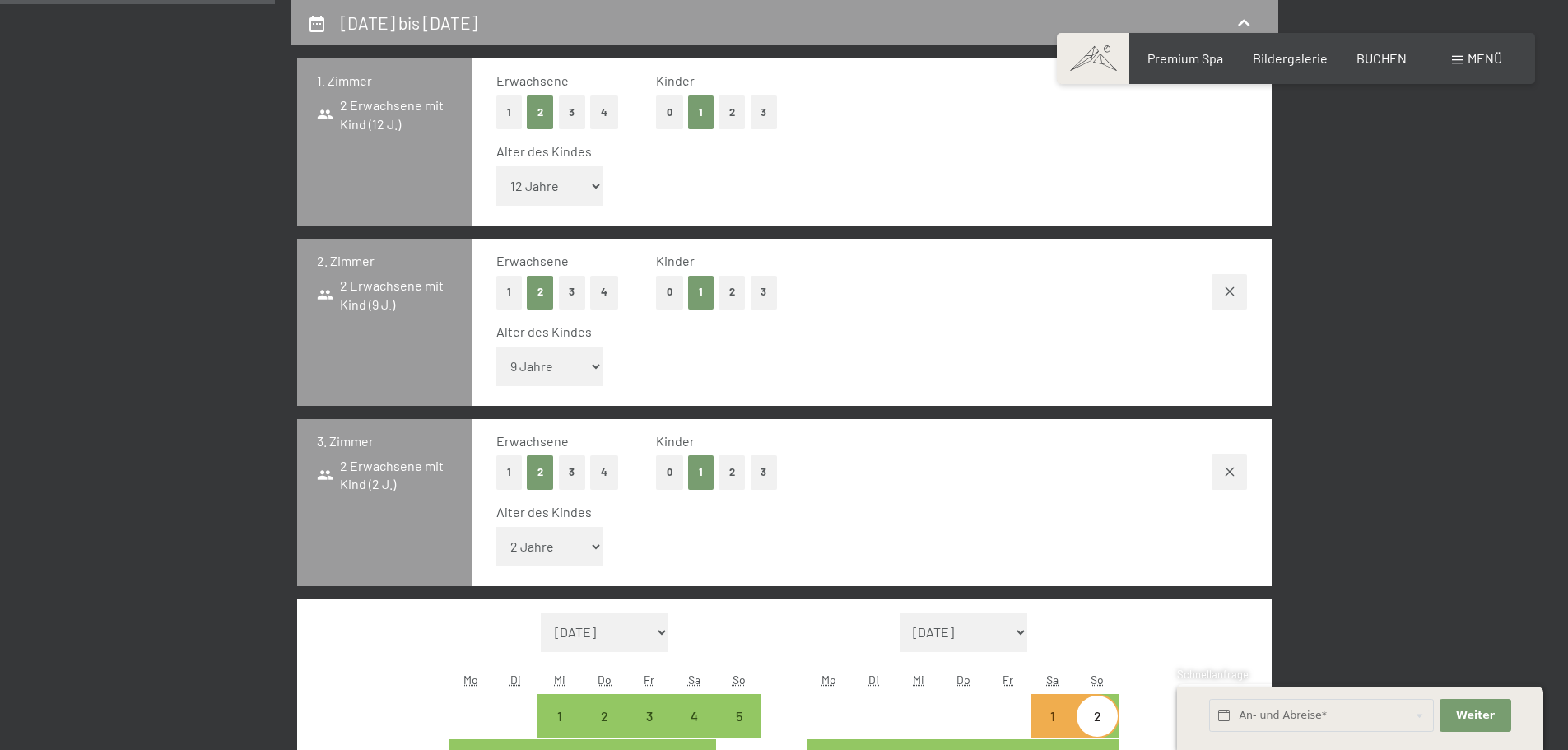
scroll to position [0, 0]
